Goal: Information Seeking & Learning: Check status

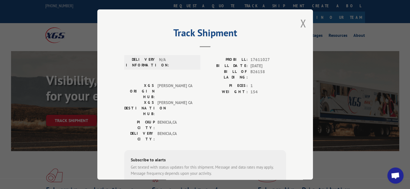
click at [304, 25] on div "Track Shipment DELIVERY INFORMATION: N/A PROBILL: 17611027 BILL DATE: [DATE] BI…" at bounding box center [205, 94] width 216 height 171
drag, startPoint x: 296, startPoint y: 25, endPoint x: 303, endPoint y: 24, distance: 6.8
click at [296, 25] on div "Track Shipment DELIVERY INFORMATION: N/A PROBILL: 17611027 BILL DATE: [DATE] BI…" at bounding box center [205, 94] width 216 height 171
click at [303, 24] on button "Close modal" at bounding box center [303, 23] width 6 height 14
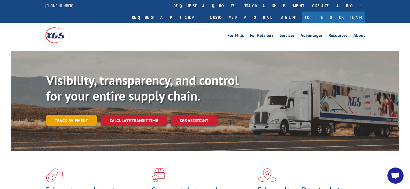
click at [66, 115] on link "Track shipment" at bounding box center [71, 120] width 51 height 11
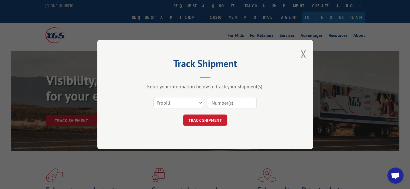
click at [210, 105] on input at bounding box center [232, 102] width 50 height 11
paste input "17550429"
type input "17550429"
click at [207, 119] on button "TRACK SHIPMENT" at bounding box center [205, 120] width 44 height 11
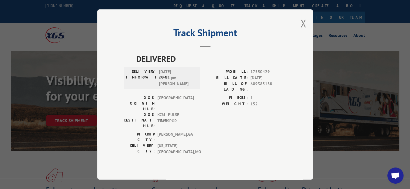
click at [195, 143] on div "DELIVERY CITY: [US_STATE][GEOGRAPHIC_DATA] , [GEOGRAPHIC_DATA]" at bounding box center [160, 149] width 73 height 12
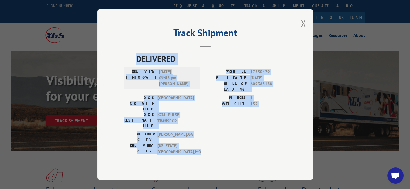
drag, startPoint x: 126, startPoint y: 60, endPoint x: 249, endPoint y: 135, distance: 143.7
click at [249, 135] on div "DELIVERED DELIVERY INFORMATION: [DATE] 01:45 pm [PERSON_NAME]: 17550429 BILL DA…" at bounding box center [205, 113] width 162 height 120
click at [265, 101] on span "1" at bounding box center [268, 98] width 36 height 6
